Goal: Information Seeking & Learning: Learn about a topic

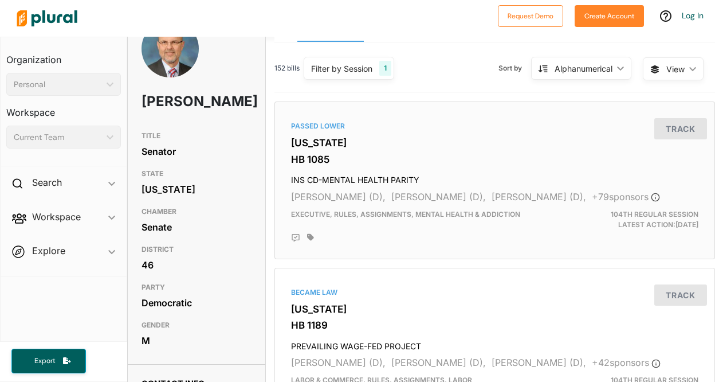
scroll to position [31, 0]
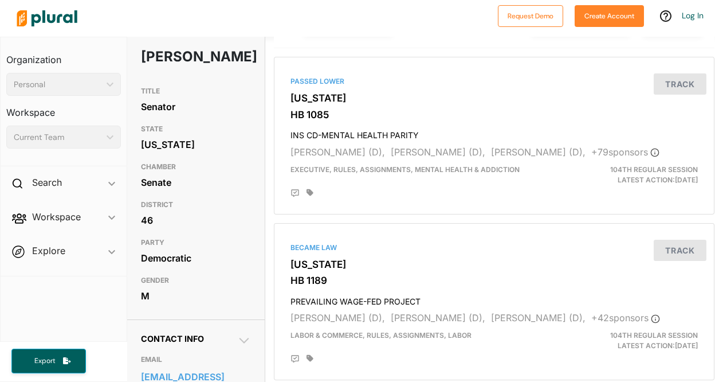
scroll to position [0, 1]
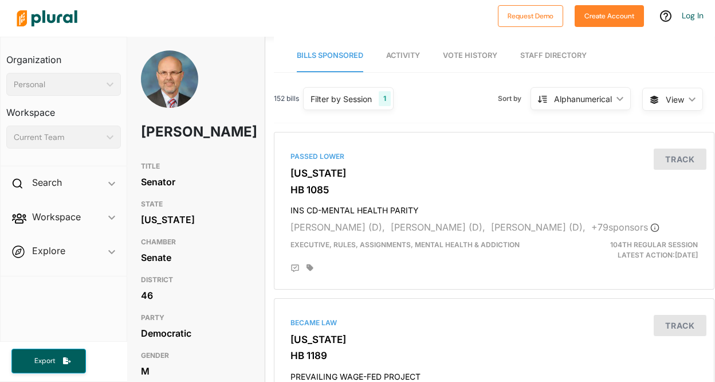
click at [472, 58] on span "Vote History" at bounding box center [470, 55] width 54 height 9
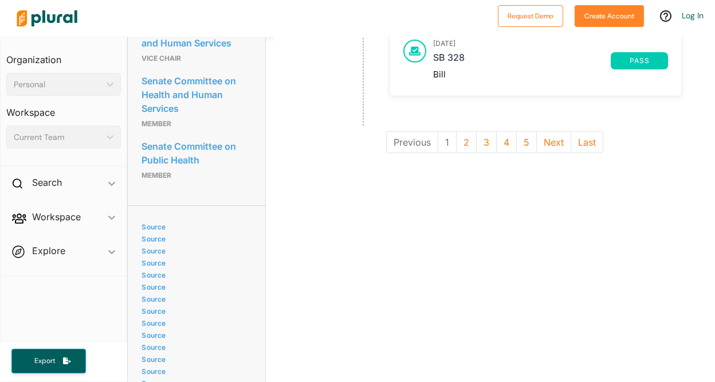
scroll to position [1010, 0]
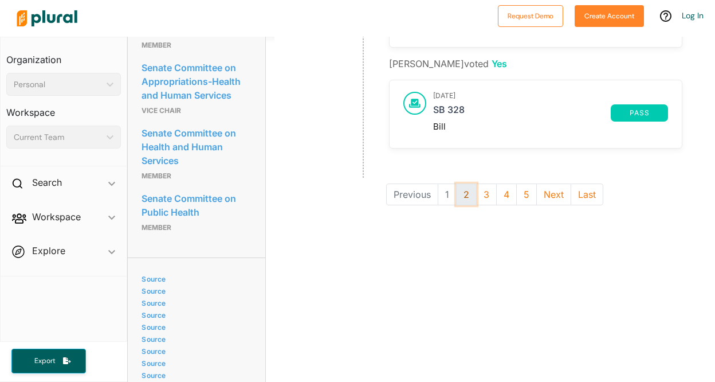
click at [460, 194] on button "2" at bounding box center [466, 194] width 21 height 22
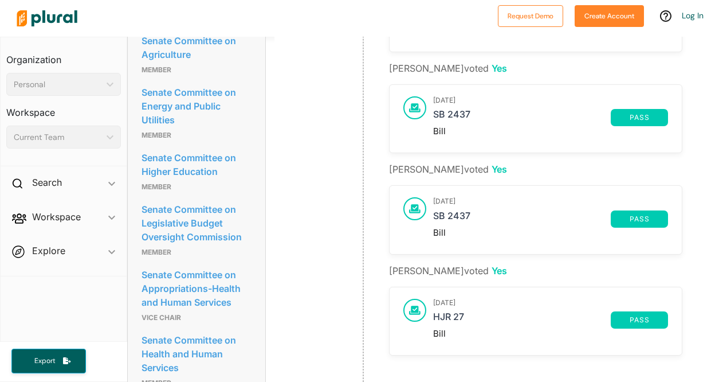
scroll to position [861, 0]
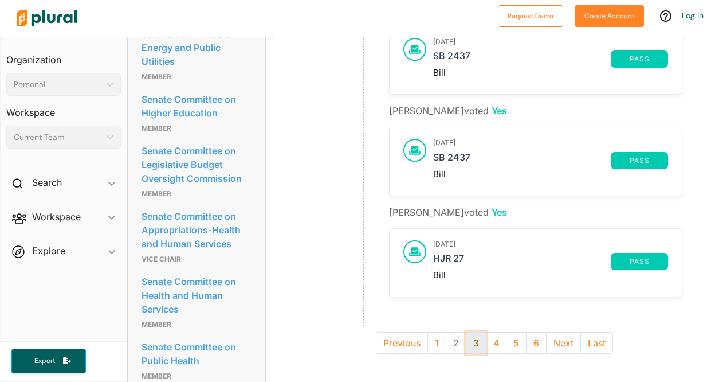
click at [471, 340] on button "3" at bounding box center [476, 343] width 21 height 22
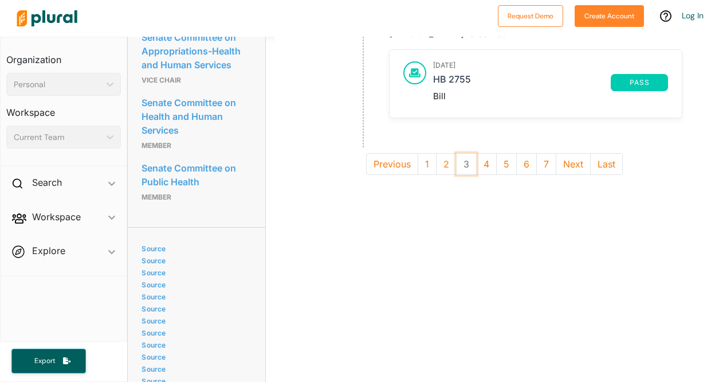
scroll to position [1000, 0]
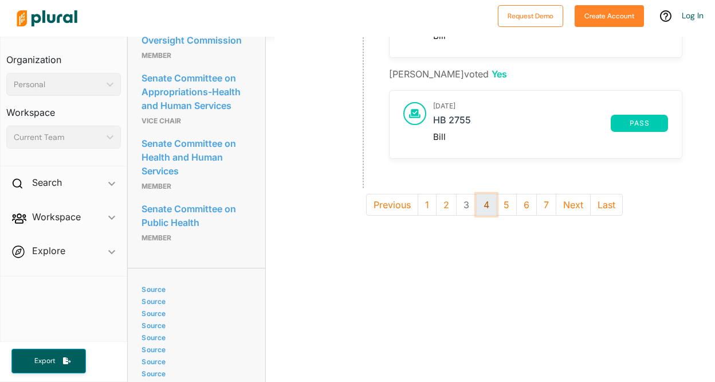
click at [482, 204] on button "4" at bounding box center [486, 205] width 21 height 22
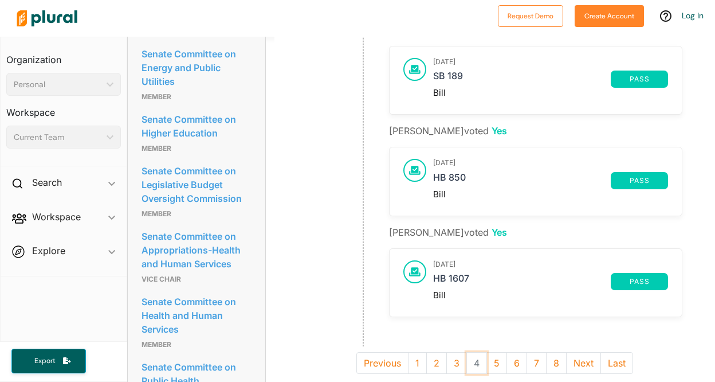
scroll to position [843, 0]
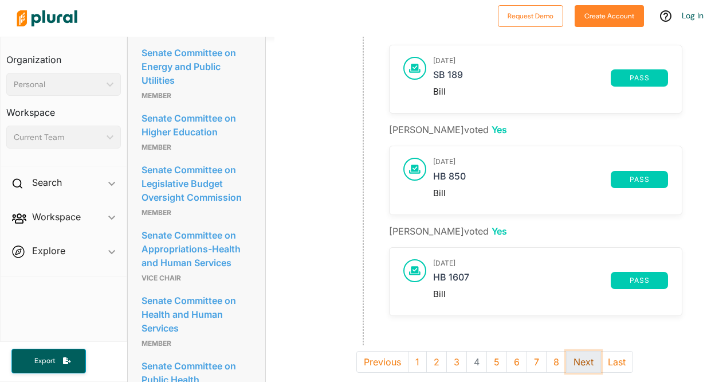
click at [570, 363] on button "Next" at bounding box center [583, 362] width 35 height 22
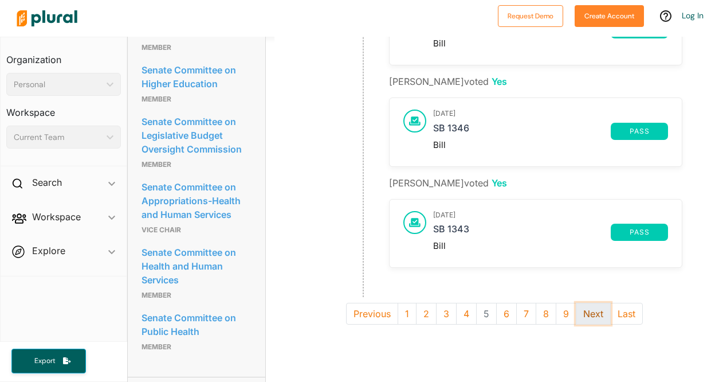
scroll to position [998, 0]
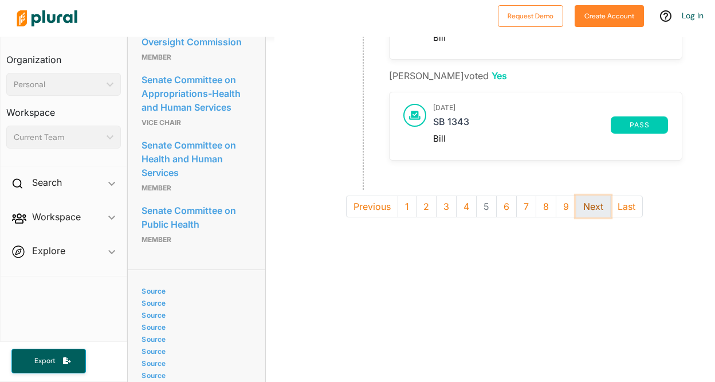
click at [588, 203] on button "Next" at bounding box center [593, 206] width 35 height 22
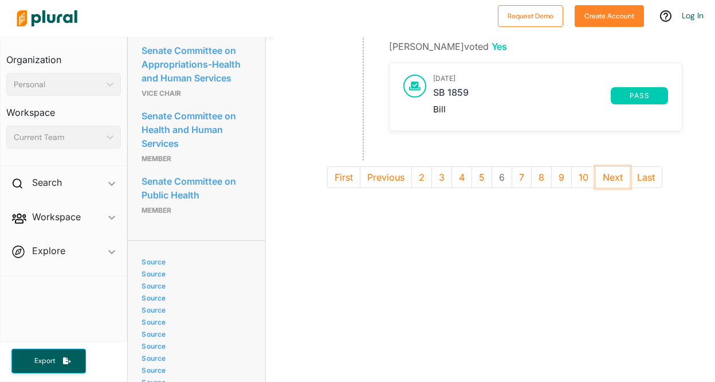
scroll to position [1053, 0]
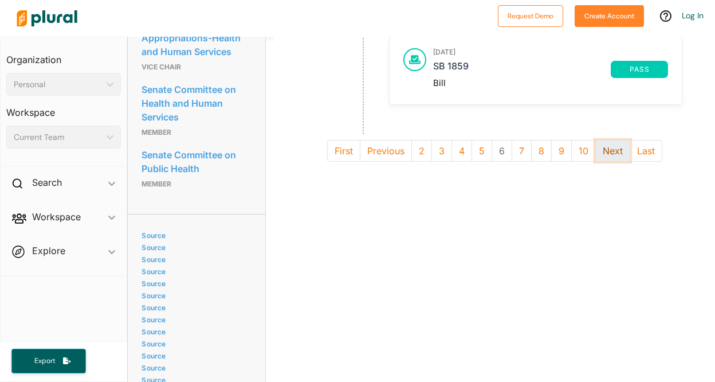
click at [607, 156] on button "Next" at bounding box center [612, 151] width 35 height 22
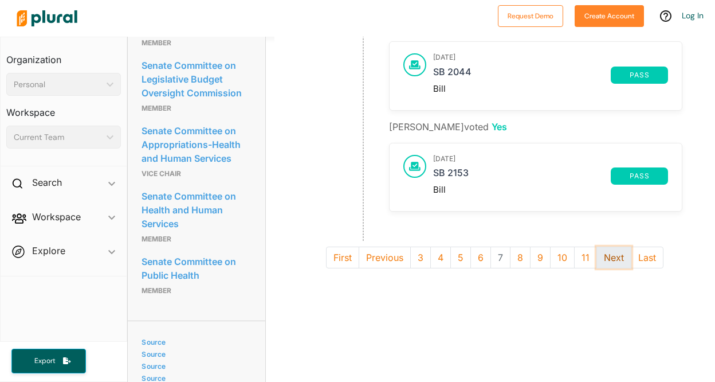
scroll to position [981, 0]
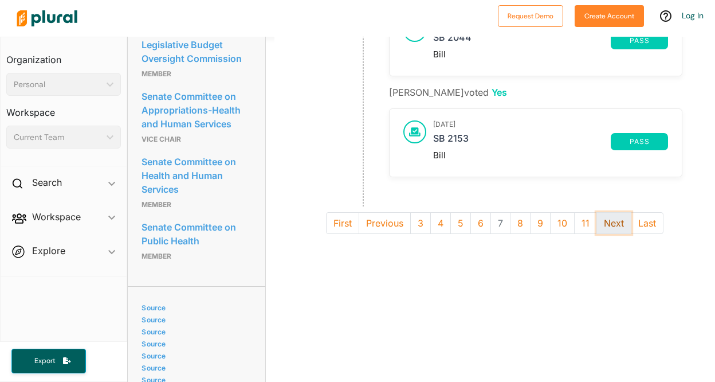
click at [621, 228] on button "Next" at bounding box center [614, 223] width 35 height 22
click at [621, 228] on button "Next" at bounding box center [615, 223] width 35 height 22
click at [621, 228] on button "Next" at bounding box center [618, 223] width 35 height 22
click at [621, 228] on button "Next" at bounding box center [619, 223] width 35 height 22
click at [621, 228] on button "Next" at bounding box center [622, 223] width 35 height 22
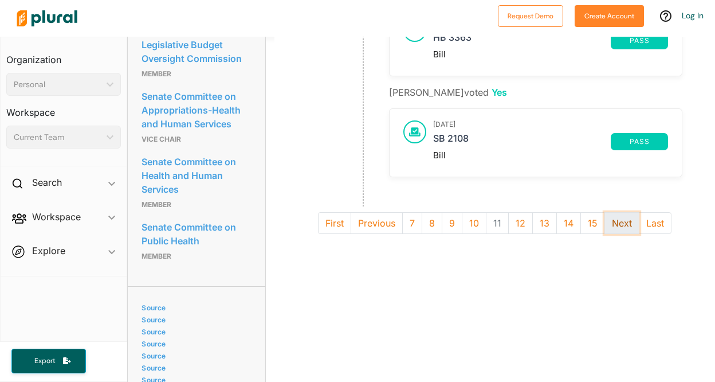
click at [621, 228] on button "Next" at bounding box center [622, 223] width 35 height 22
click at [621, 228] on button "Next" at bounding box center [626, 223] width 35 height 22
click at [621, 228] on button "Next" at bounding box center [627, 223] width 35 height 22
click at [621, 228] on button "Next" at bounding box center [629, 223] width 35 height 22
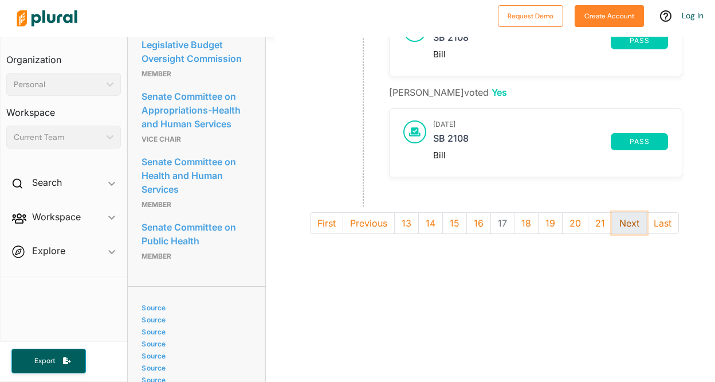
click at [625, 225] on button "Next" at bounding box center [629, 223] width 35 height 22
click at [625, 225] on button "Next" at bounding box center [630, 223] width 35 height 22
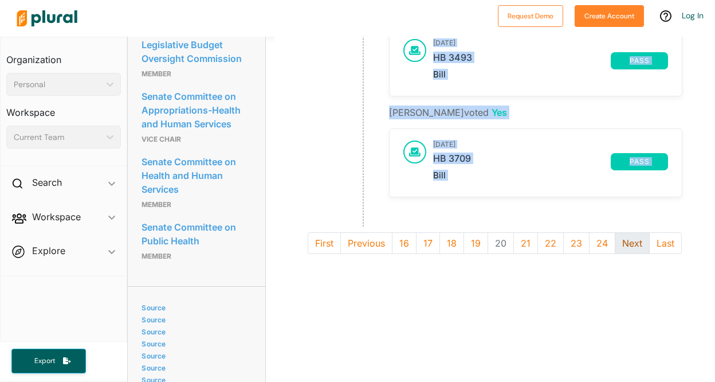
click at [625, 225] on div "May 30, 2025 Dave Koehler voted Yes May 30, 2025 HB 3851 pass Bill Dave Koehler…" at bounding box center [495, 14] width 458 height 425
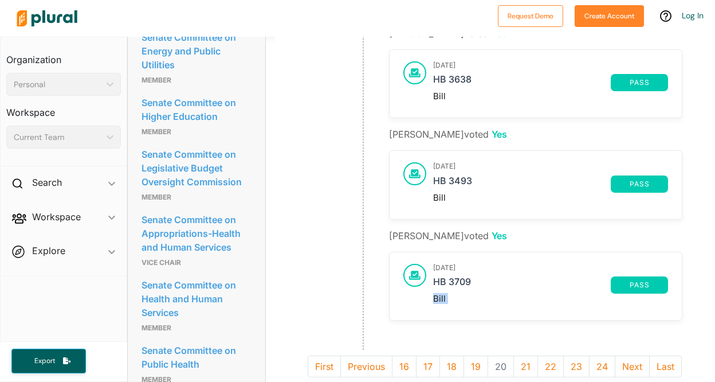
scroll to position [1021, 0]
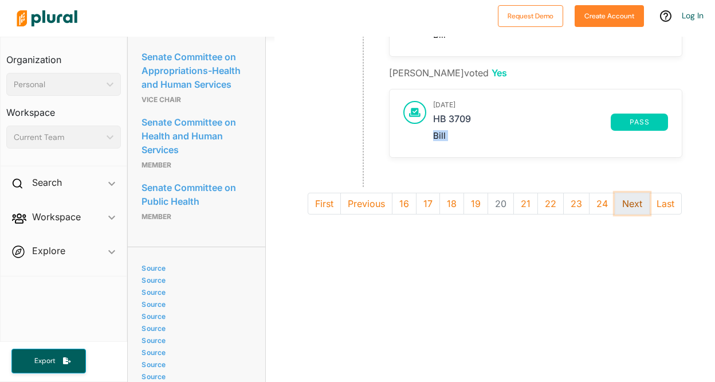
click at [637, 202] on button "Next" at bounding box center [632, 204] width 35 height 22
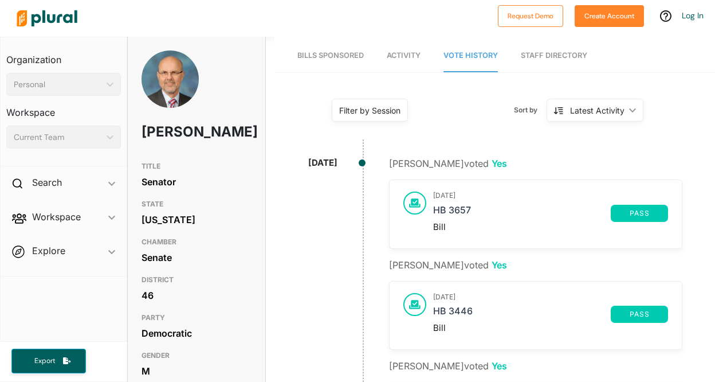
click at [327, 52] on span "Bills Sponsored" at bounding box center [330, 55] width 66 height 9
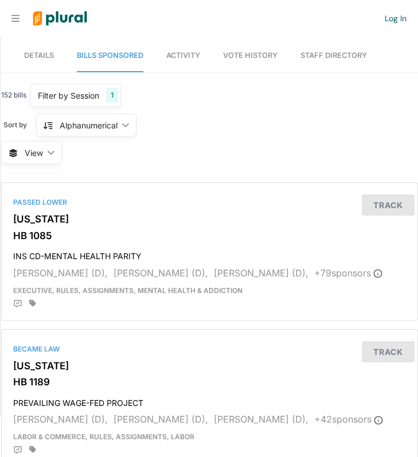
click at [54, 56] on span "Details" at bounding box center [39, 55] width 30 height 9
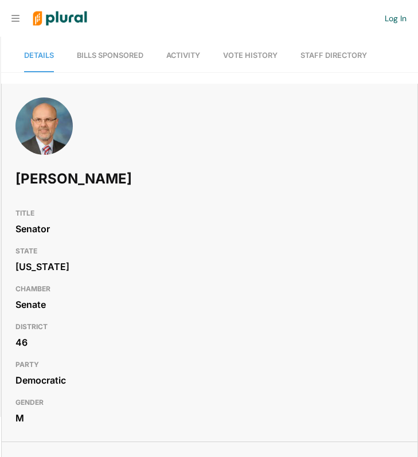
click at [94, 51] on span "Bills Sponsored" at bounding box center [110, 55] width 66 height 9
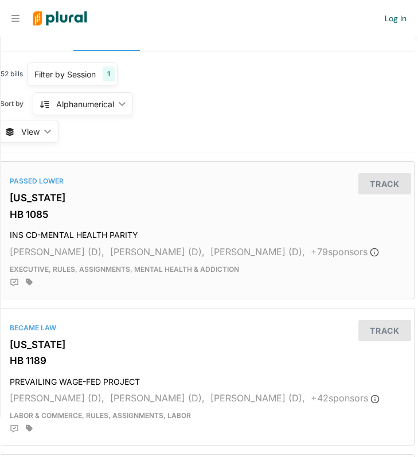
scroll to position [0, 3]
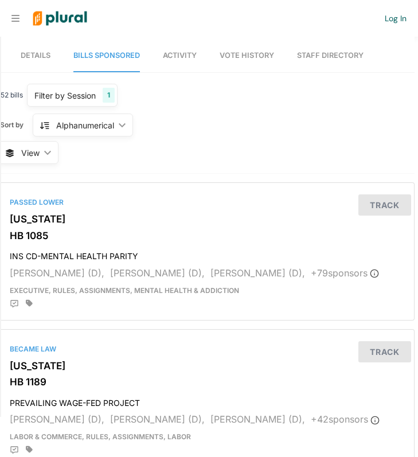
click at [57, 98] on div "Filter by Session" at bounding box center [64, 95] width 61 height 12
click at [221, 135] on div "152 bills Filter by Session 1 Filter by Session close Current Sessions Illinois…" at bounding box center [206, 129] width 417 height 90
click at [30, 154] on span "View" at bounding box center [30, 153] width 18 height 12
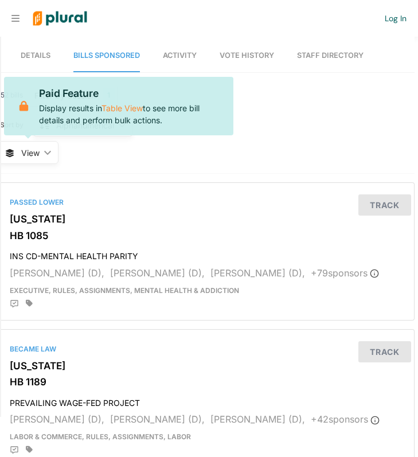
click at [79, 154] on div "152 bills Filter by Session 1 Filter by Session close Current Sessions Illinois…" at bounding box center [206, 129] width 417 height 90
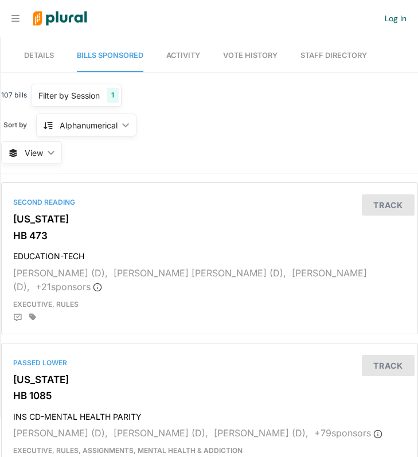
click at [42, 63] on link "Details" at bounding box center [39, 56] width 30 height 33
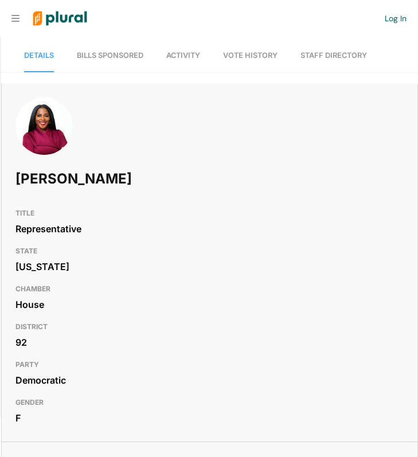
click at [117, 60] on link "Bills Sponsored" at bounding box center [110, 56] width 66 height 33
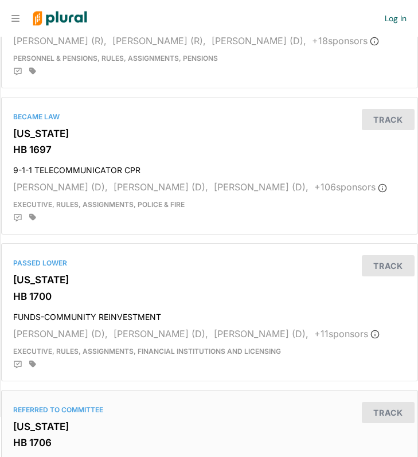
scroll to position [2016, 0]
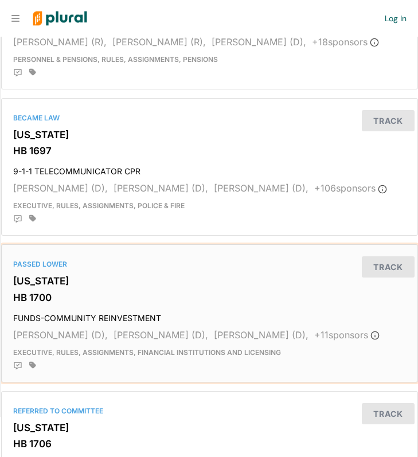
click at [148, 275] on h3 "[US_STATE]" at bounding box center [209, 280] width 393 height 11
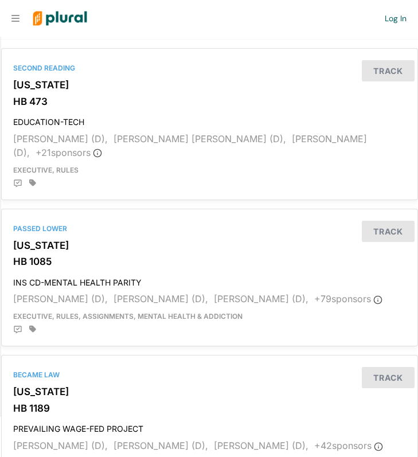
scroll to position [2035, 0]
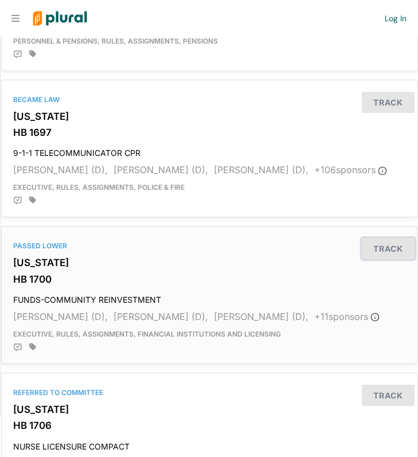
click at [383, 238] on button "Track" at bounding box center [388, 248] width 53 height 21
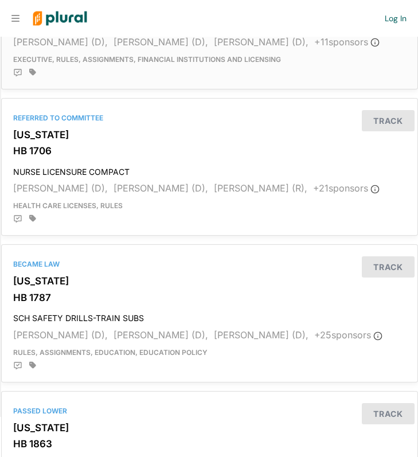
scroll to position [2311, 0]
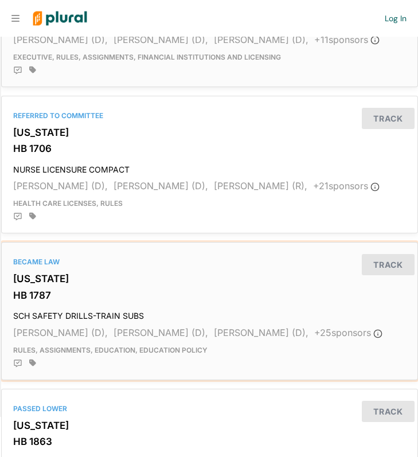
click at [179, 346] on span "Rules, Assignments, Education, Education Policy" at bounding box center [110, 350] width 194 height 9
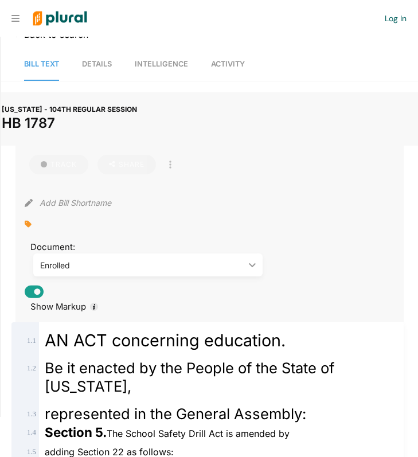
scroll to position [22, 0]
